Goal: Task Accomplishment & Management: Manage account settings

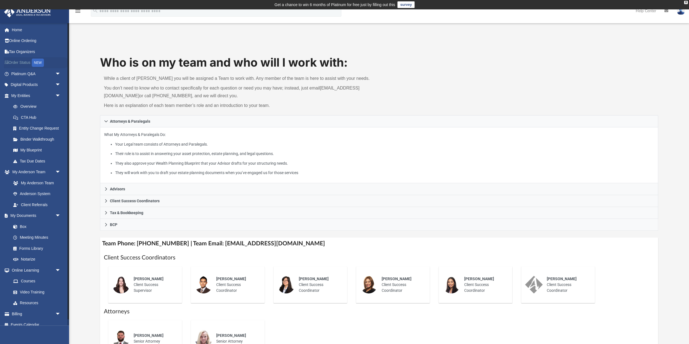
click at [41, 62] on div "NEW" at bounding box center [38, 63] width 12 height 8
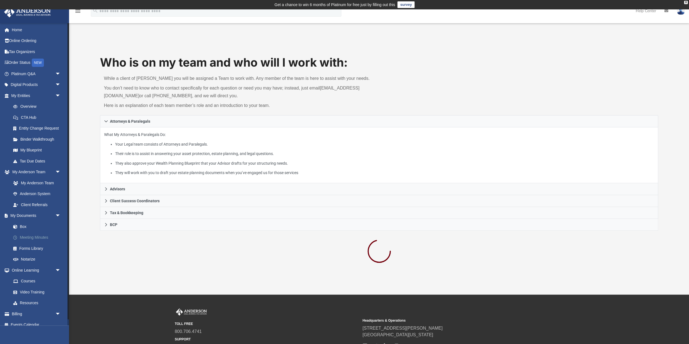
click at [39, 236] on link "Meeting Minutes" at bounding box center [38, 237] width 61 height 11
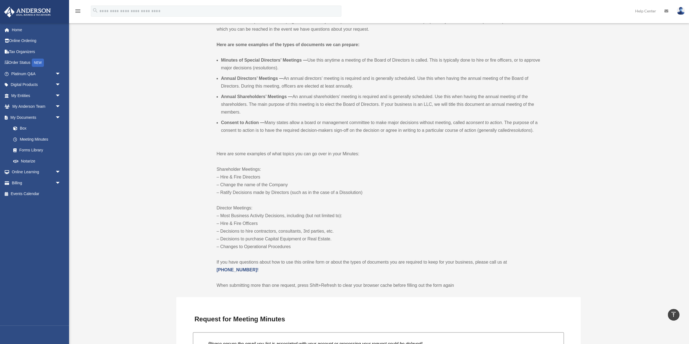
scroll to position [158, 0]
click at [36, 105] on link "My [PERSON_NAME] Team arrow_drop_down" at bounding box center [36, 106] width 65 height 11
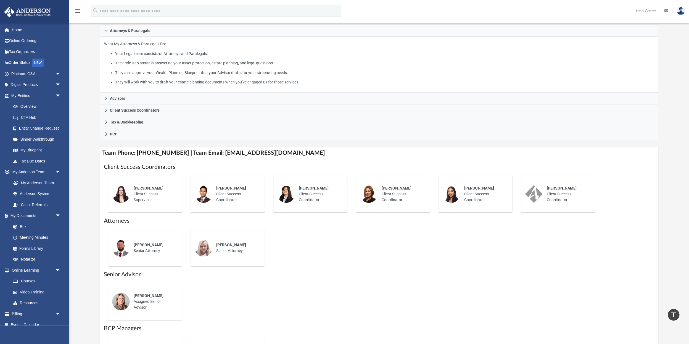
scroll to position [89, 0]
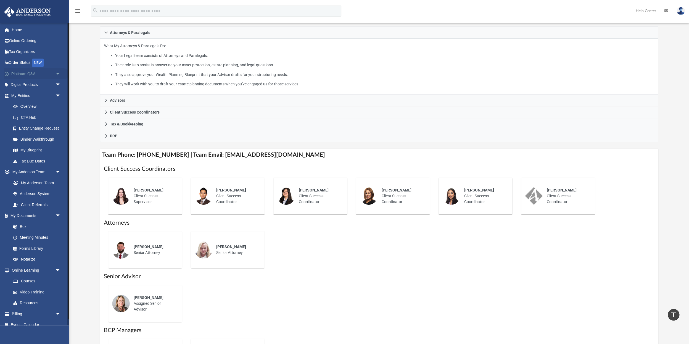
click at [58, 72] on span "arrow_drop_down" at bounding box center [60, 73] width 11 height 11
click at [43, 105] on link "Submit a Question" at bounding box center [38, 106] width 61 height 11
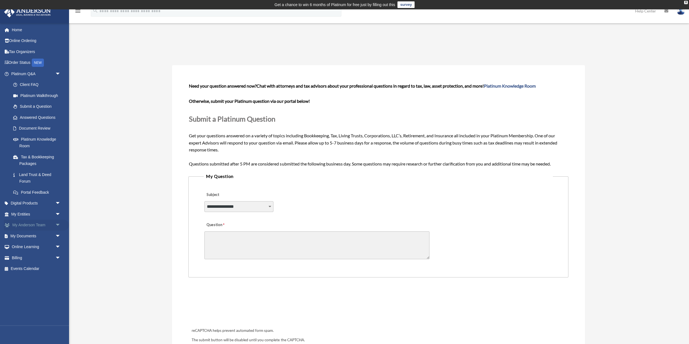
click at [48, 224] on link "My [PERSON_NAME] Team arrow_drop_down" at bounding box center [36, 225] width 65 height 11
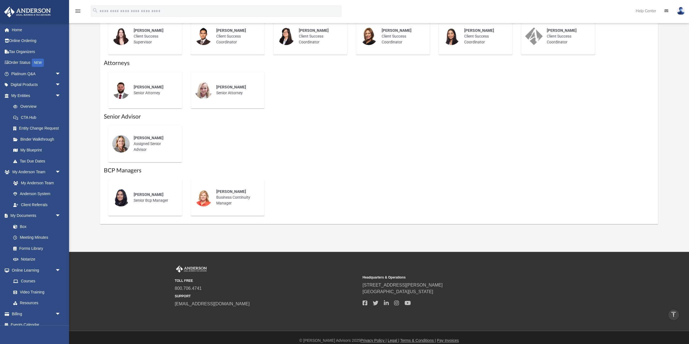
scroll to position [250, 0]
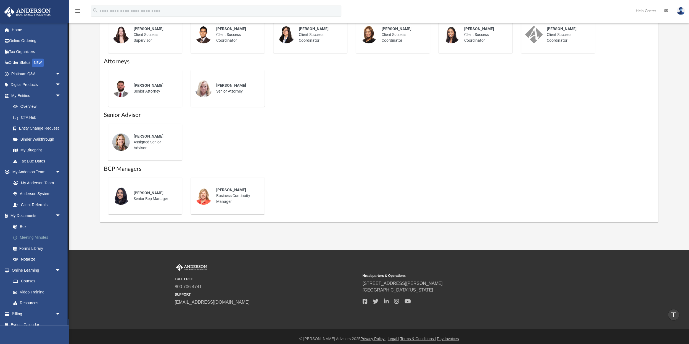
click at [44, 237] on link "Meeting Minutes" at bounding box center [38, 237] width 61 height 11
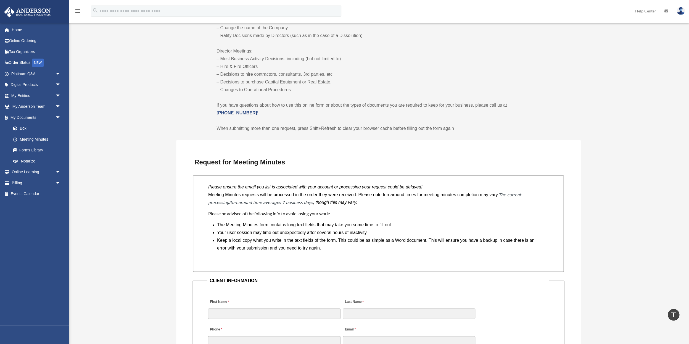
scroll to position [314, 0]
click at [680, 7] on img at bounding box center [681, 11] width 8 height 8
click at [589, 45] on link "Logout" at bounding box center [597, 48] width 55 height 11
